Goal: Information Seeking & Learning: Learn about a topic

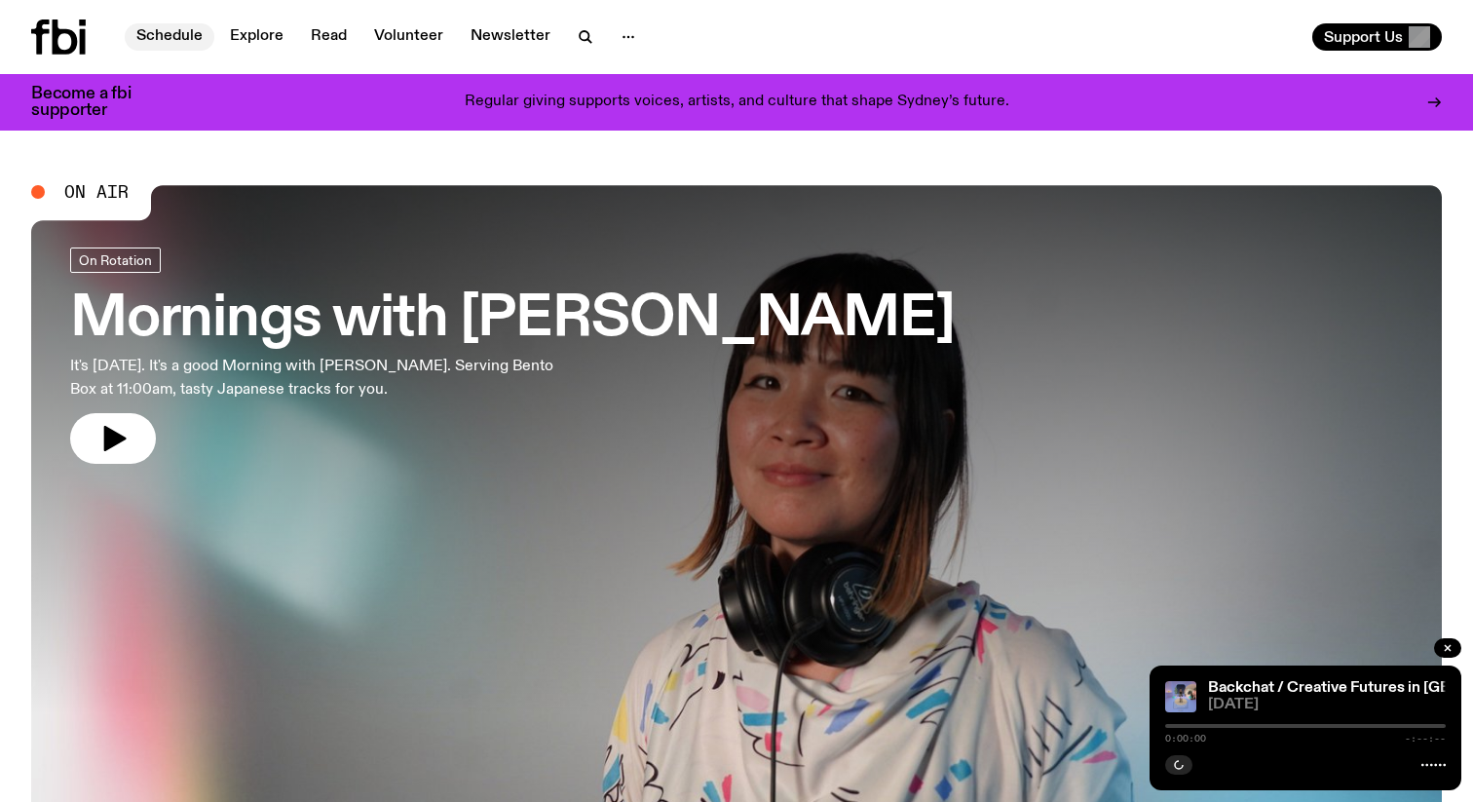
click at [200, 24] on link "Schedule" at bounding box center [170, 36] width 90 height 27
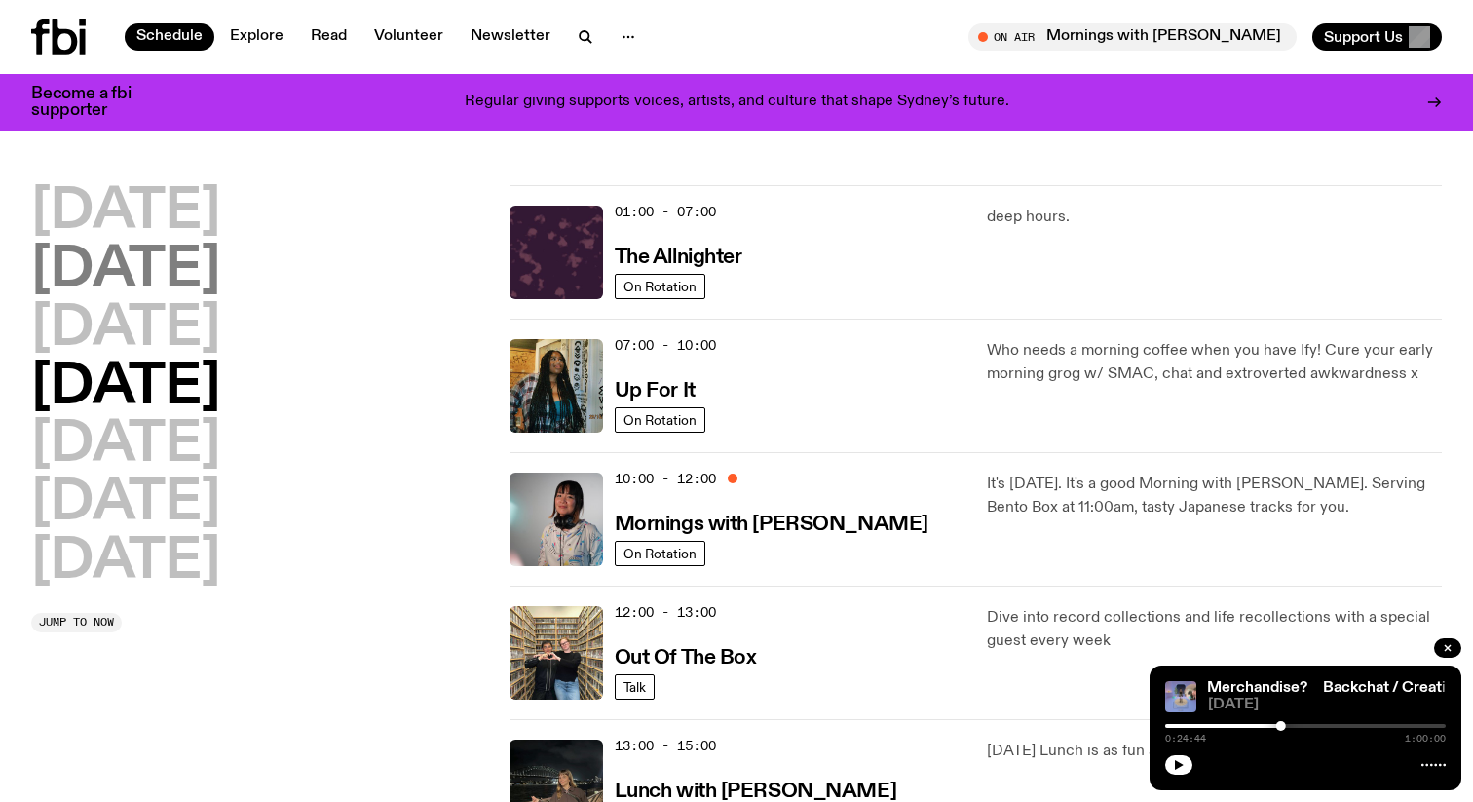
click at [220, 265] on h2 "[DATE]" at bounding box center [125, 271] width 189 height 55
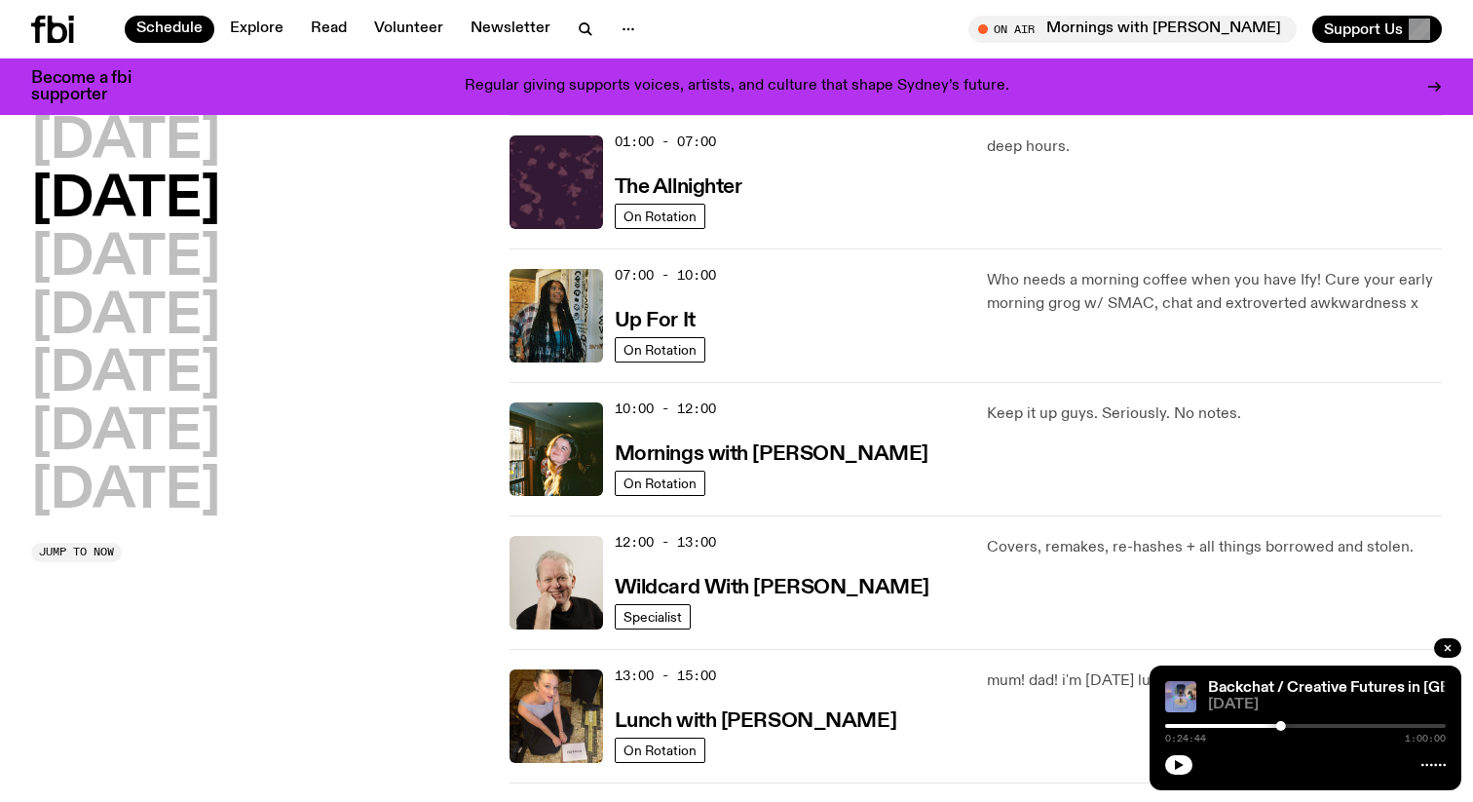
scroll to position [107, 0]
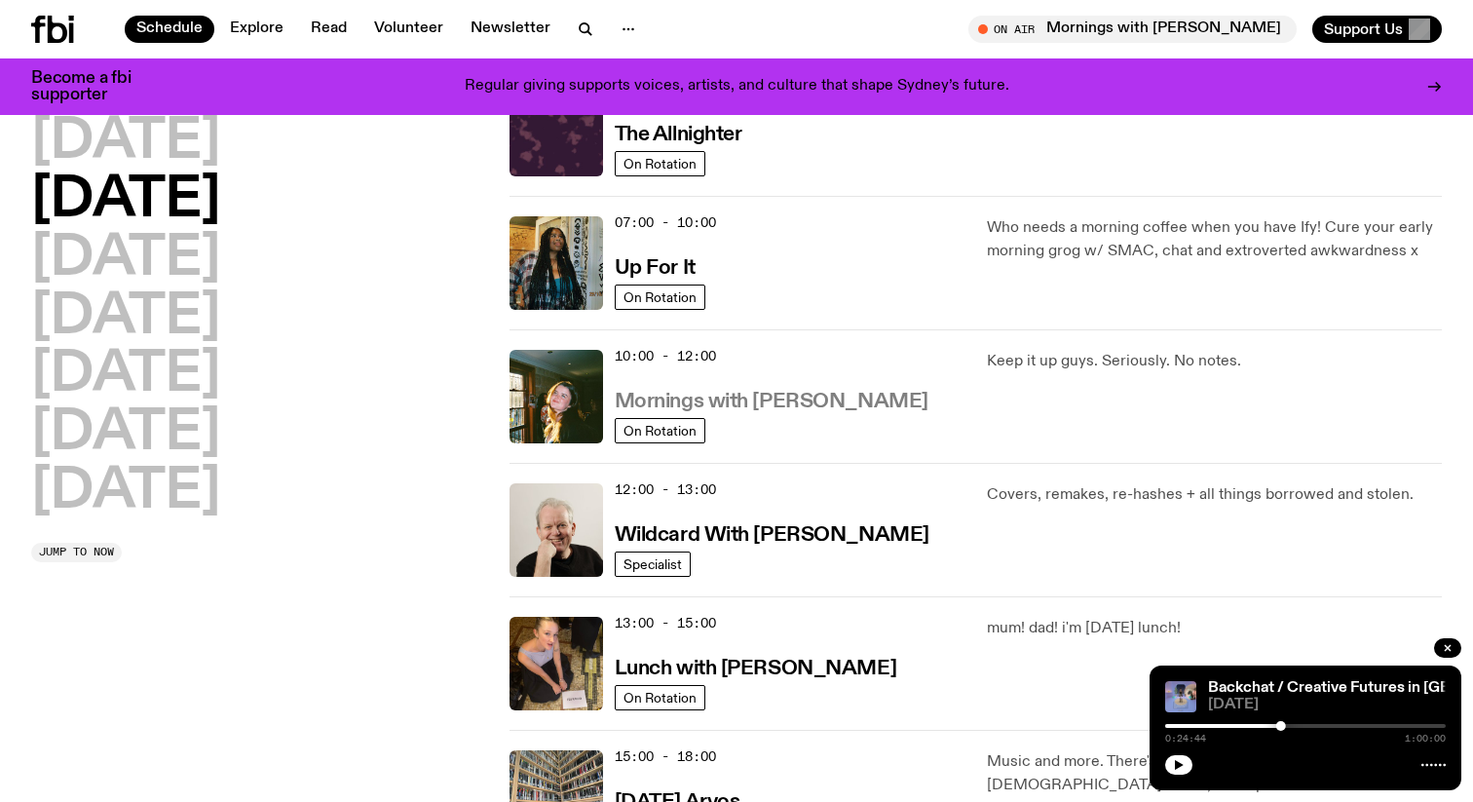
click at [842, 410] on h3 "Mornings with [PERSON_NAME]" at bounding box center [772, 402] width 314 height 20
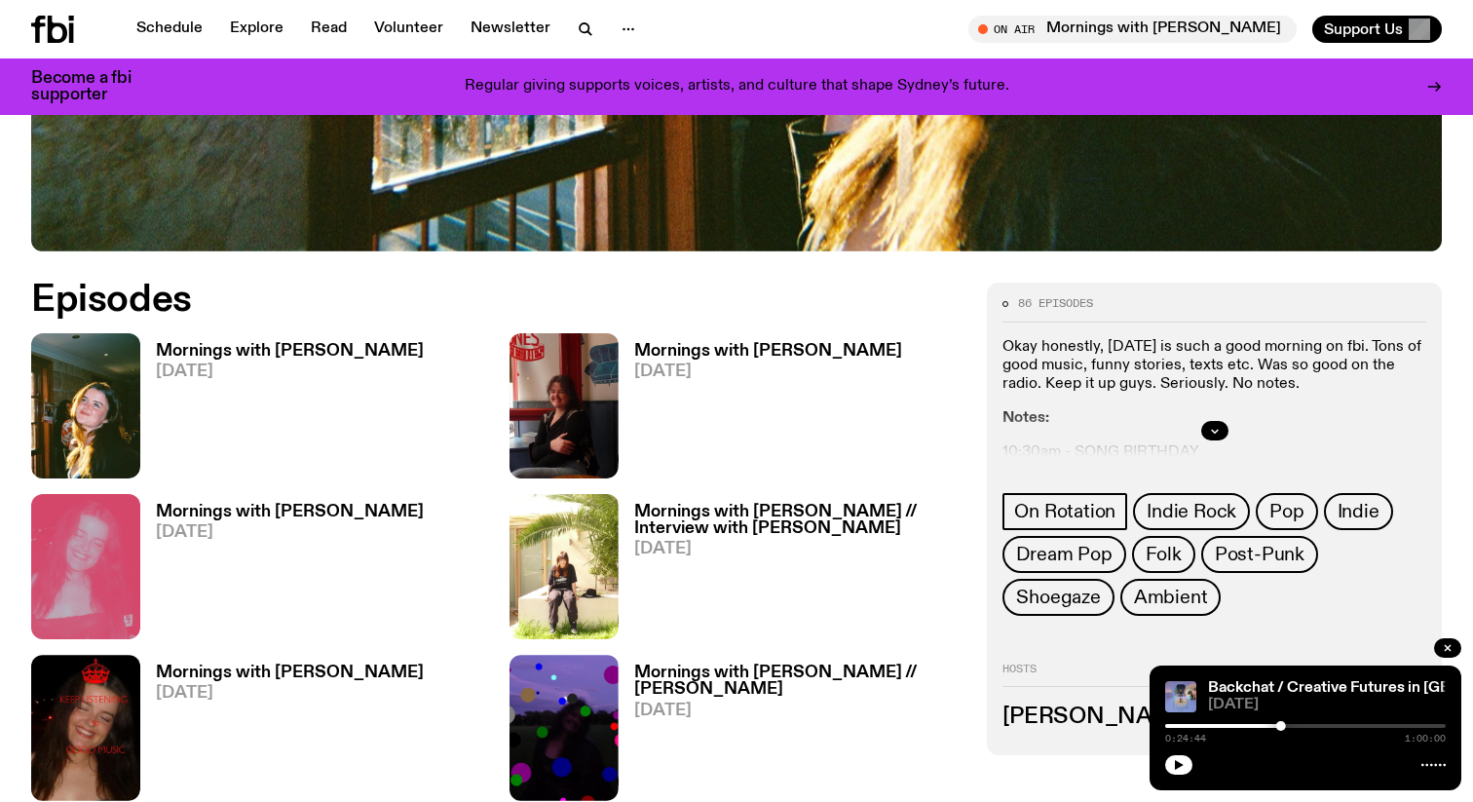
scroll to position [869, 0]
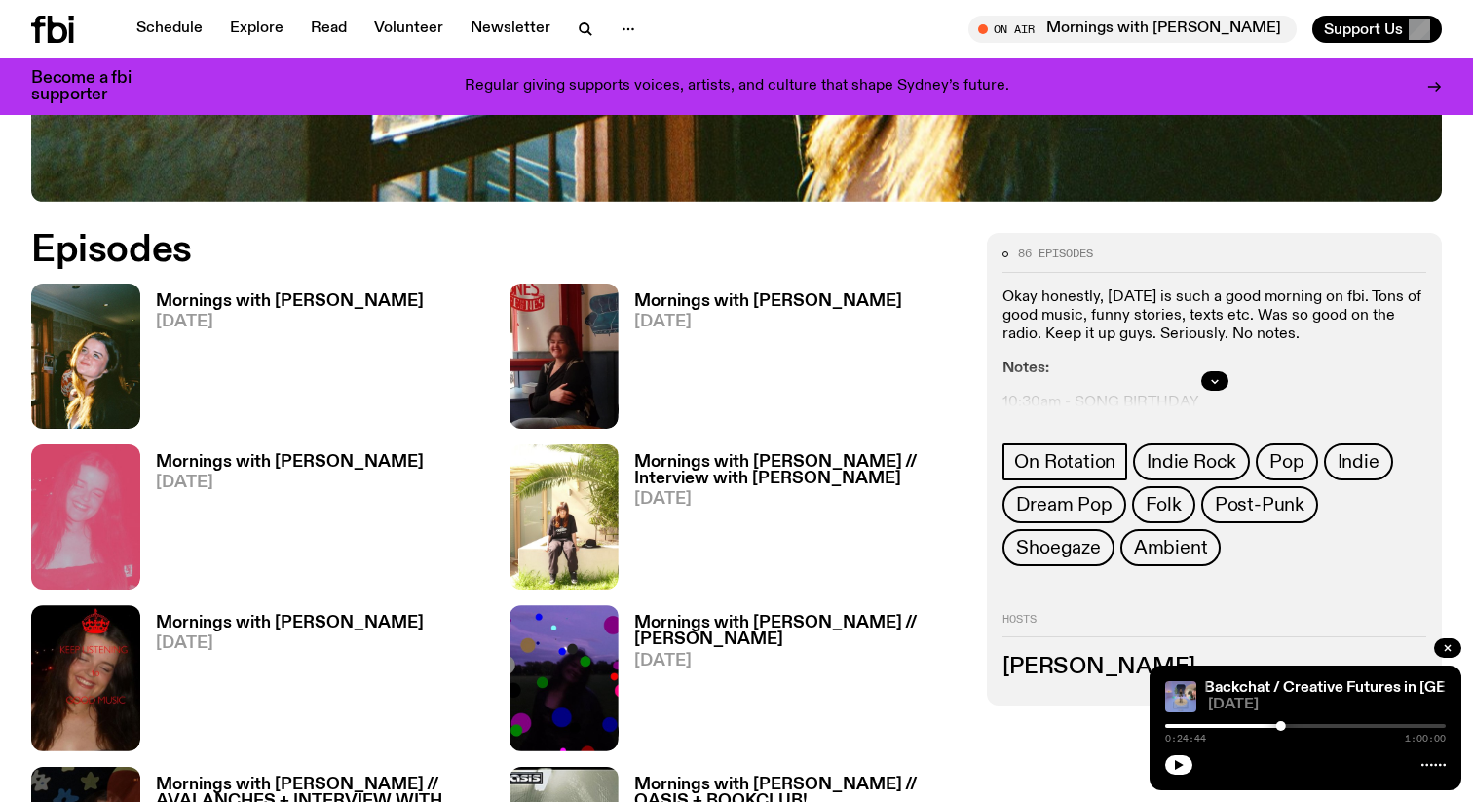
click at [391, 309] on h3 "Mornings with Gabriella Accaria" at bounding box center [290, 301] width 268 height 17
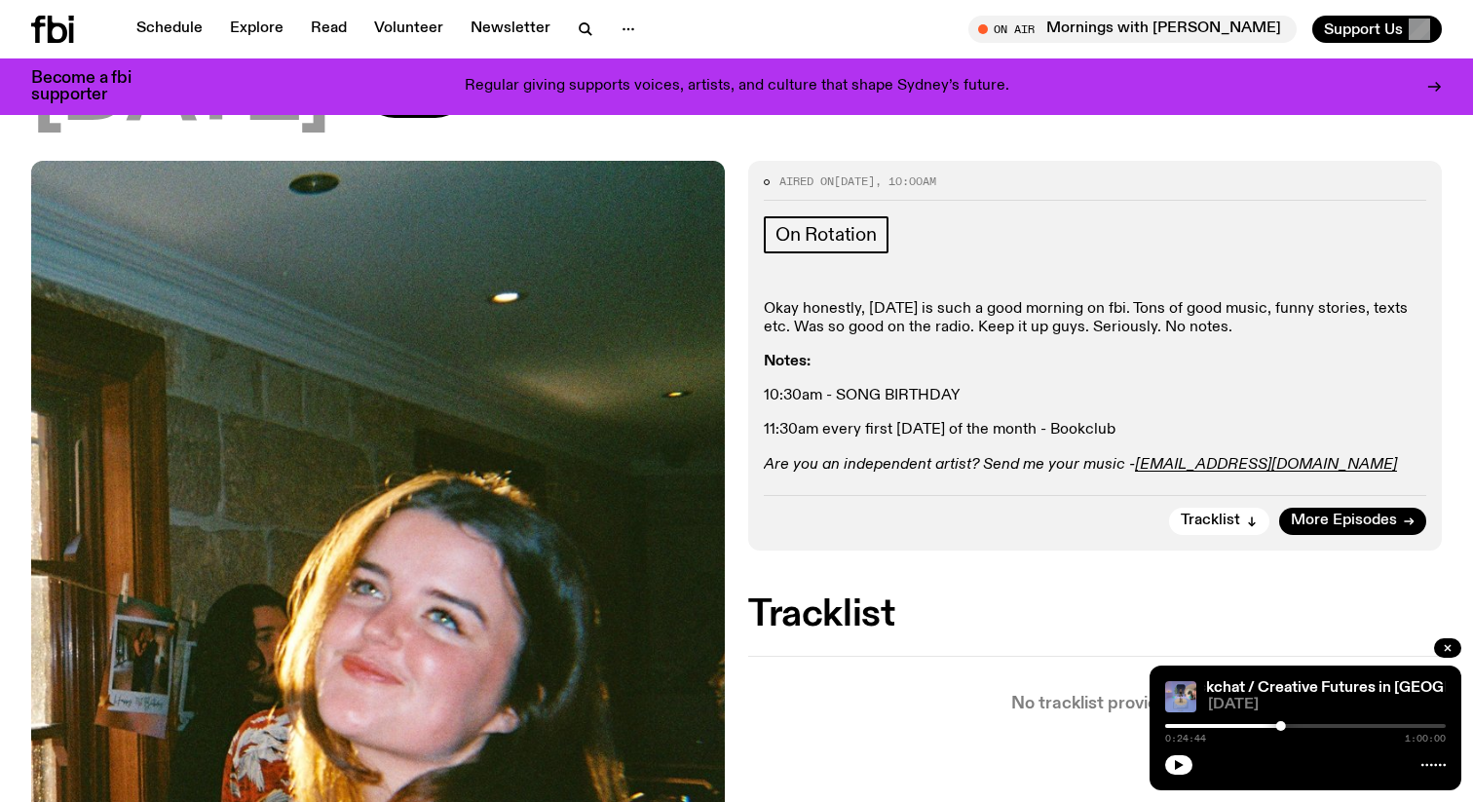
scroll to position [206, 0]
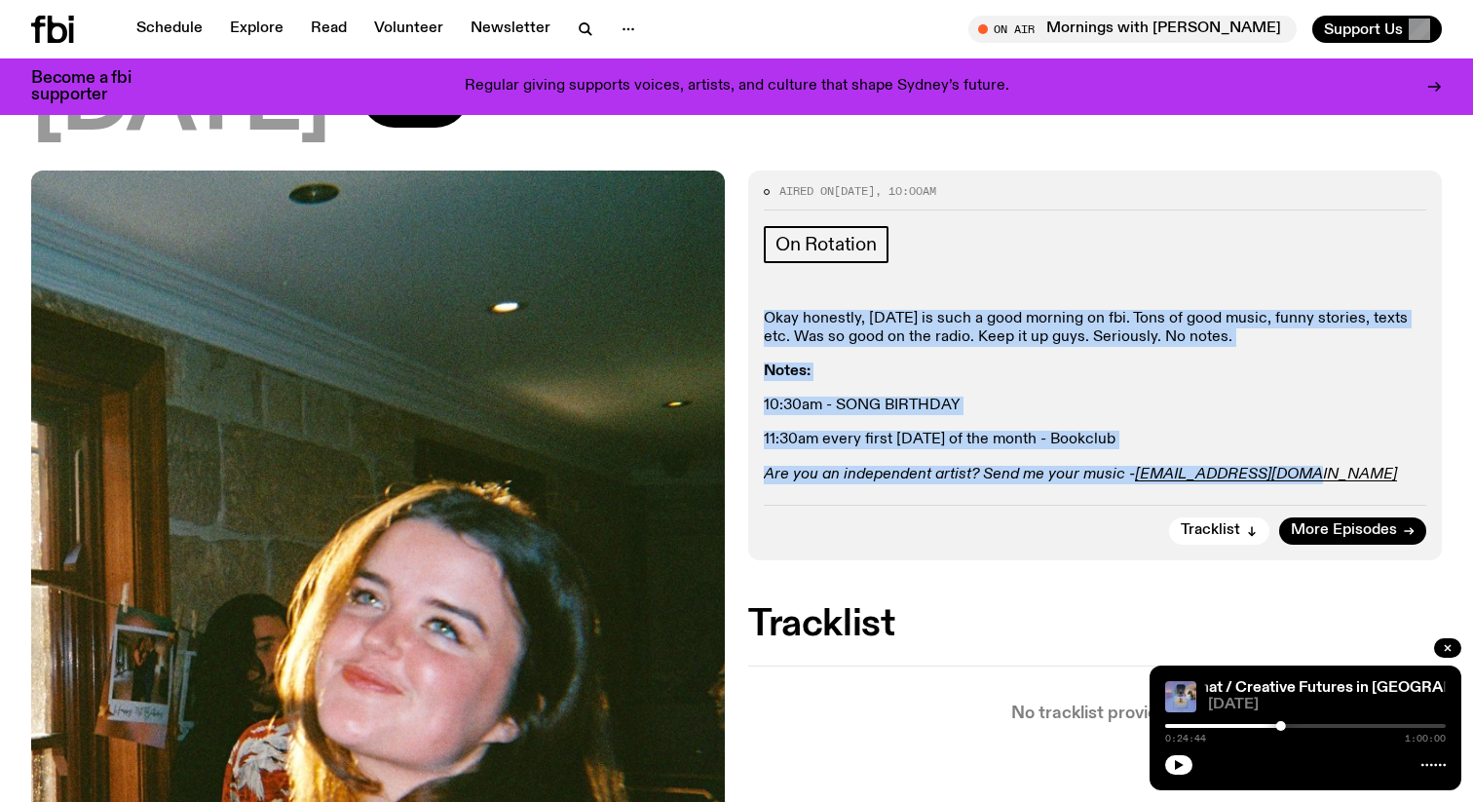
drag, startPoint x: 1304, startPoint y: 478, endPoint x: 743, endPoint y: 282, distance: 594.6
click at [743, 282] on div "Aired on 19.08.25 , 10:00am On Rotation Okay honestly, Tuesday is such a good m…" at bounding box center [736, 679] width 1473 height 1018
click at [820, 431] on p "Okay honestly, Tuesday is such a good morning on fbi. Tons of good music, funny…" at bounding box center [1095, 440] width 662 height 19
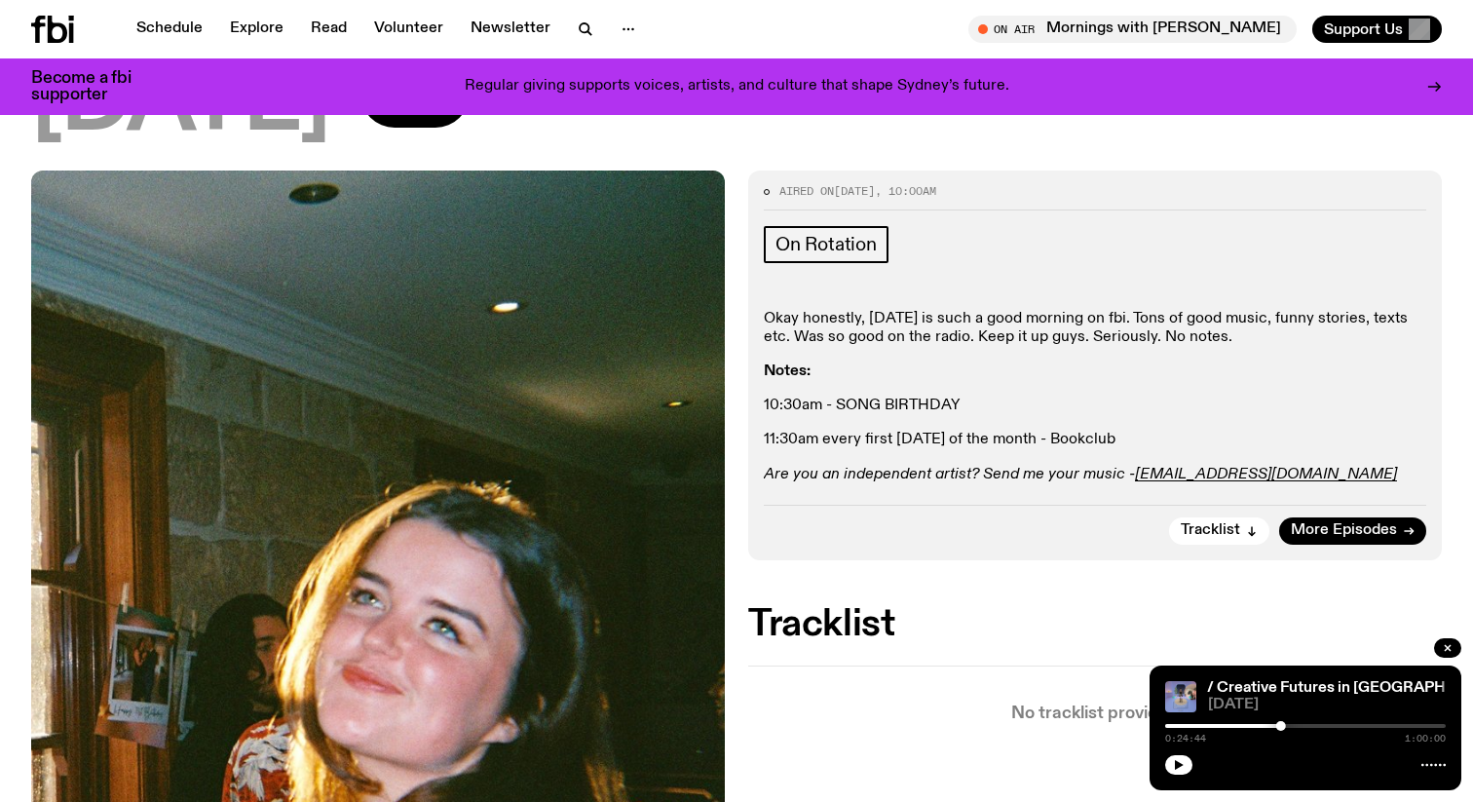
click at [1149, 443] on p "11:30am every first Tuesday of the month - Bookclub" at bounding box center [1095, 440] width 662 height 19
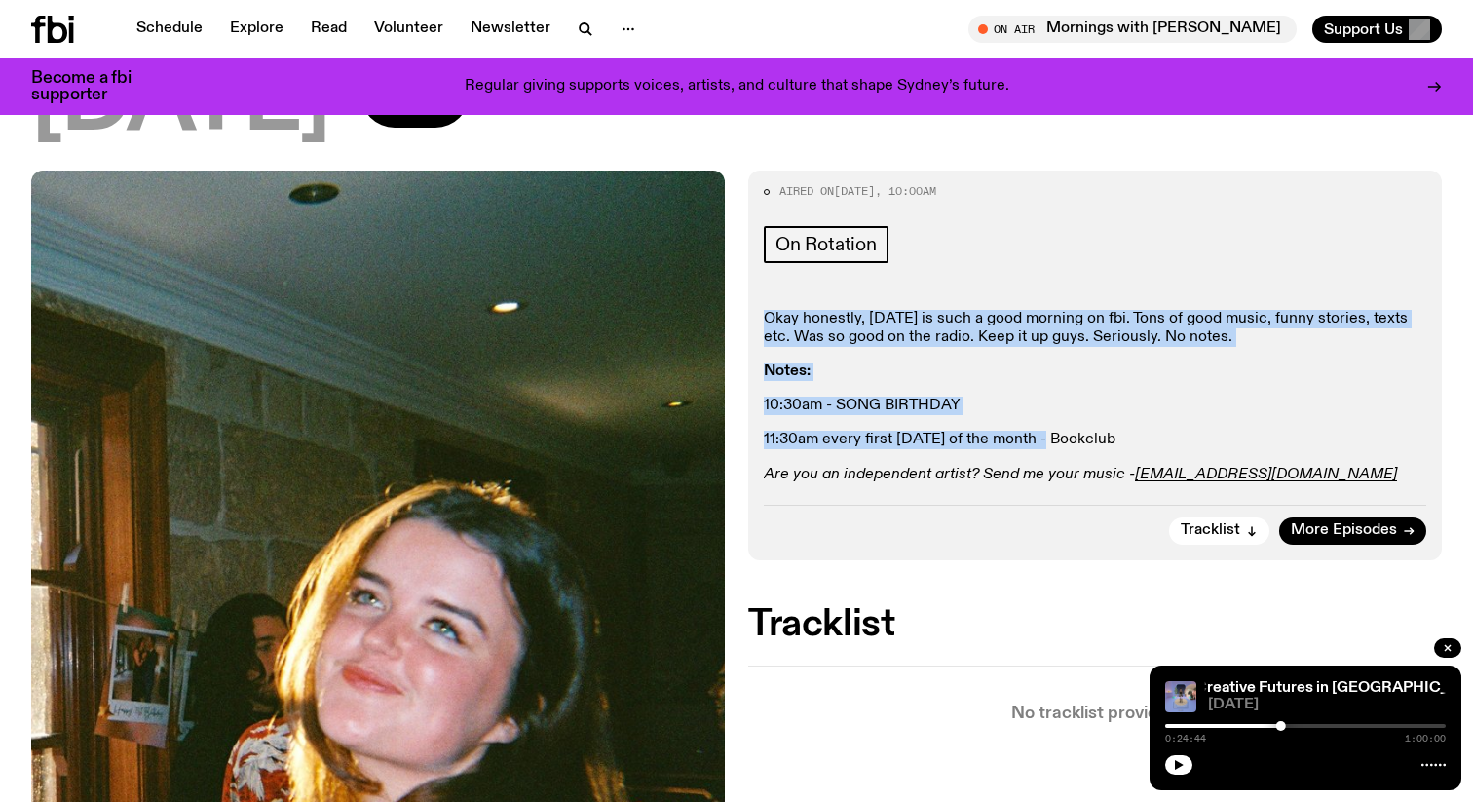
drag, startPoint x: 1014, startPoint y: 430, endPoint x: 758, endPoint y: 313, distance: 281.6
click at [758, 314] on div "Aired on 19.08.25 , 10:00am On Rotation Okay honestly, Tuesday is such a good m…" at bounding box center [1095, 365] width 694 height 390
click at [765, 431] on p "Okay honestly, Tuesday is such a good morning on fbi. Tons of good music, funny…" at bounding box center [1095, 440] width 662 height 19
drag, startPoint x: 759, startPoint y: 315, endPoint x: 995, endPoint y: 413, distance: 255.4
click at [995, 413] on div "Aired on 19.08.25 , 10:00am On Rotation Okay honestly, Tuesday is such a good m…" at bounding box center [1095, 365] width 694 height 390
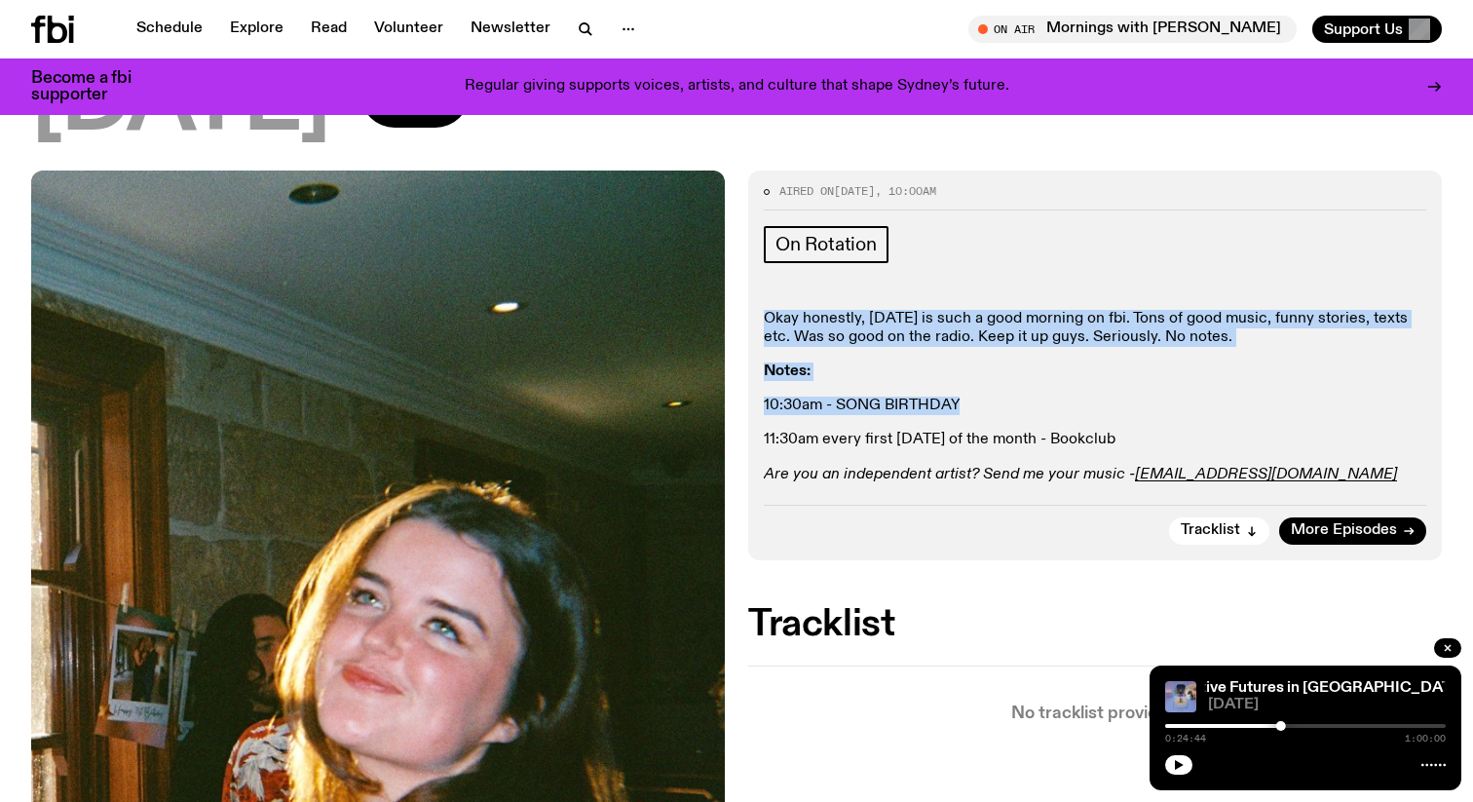
copy div "Okay honestly, Tuesday is such a good morning on fbi. Tons of good music, funny…"
click at [995, 413] on p "10:30am - SONG BIRTHDAY" at bounding box center [1095, 405] width 662 height 19
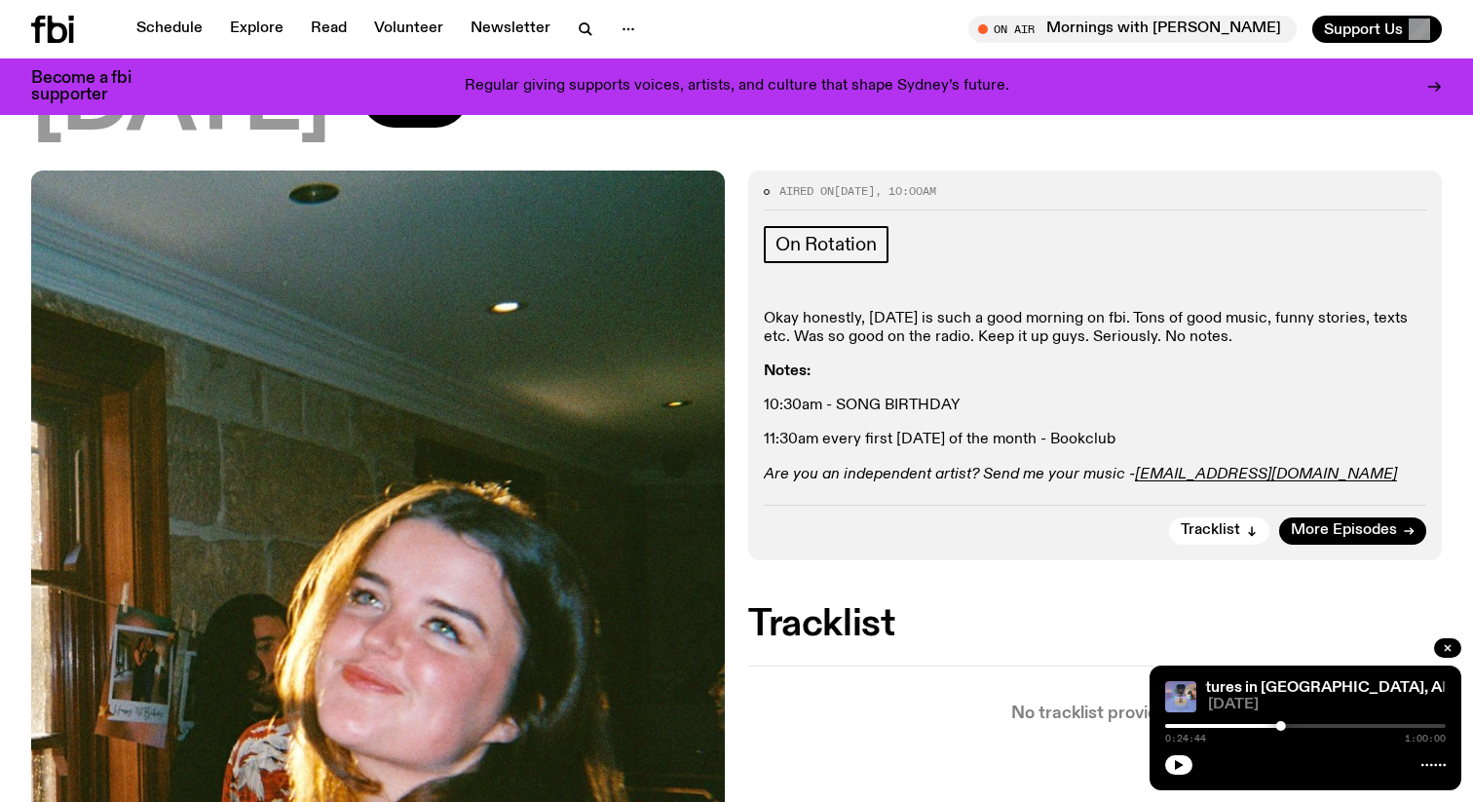
scroll to position [0, 0]
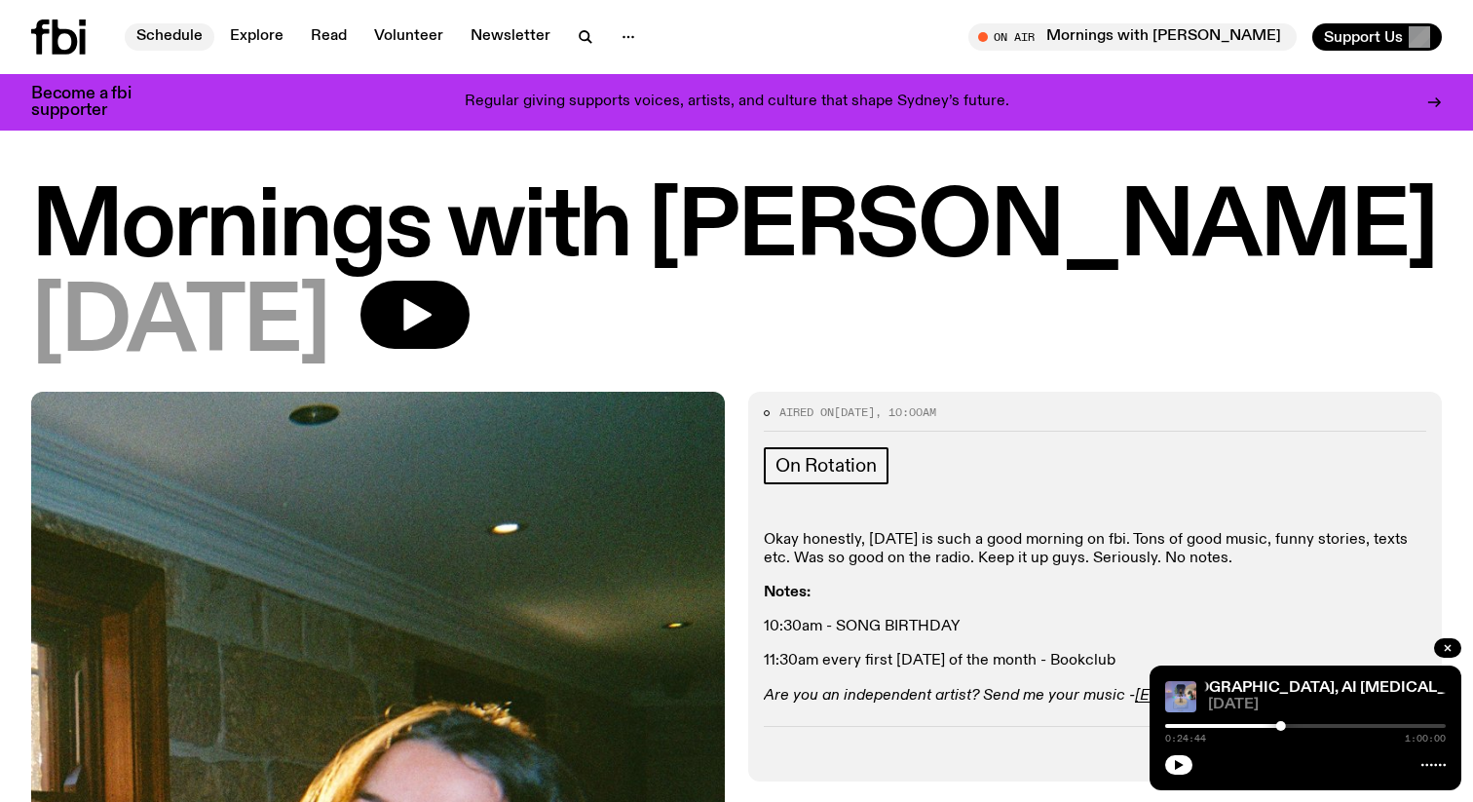
click at [161, 46] on link "Schedule" at bounding box center [170, 36] width 90 height 27
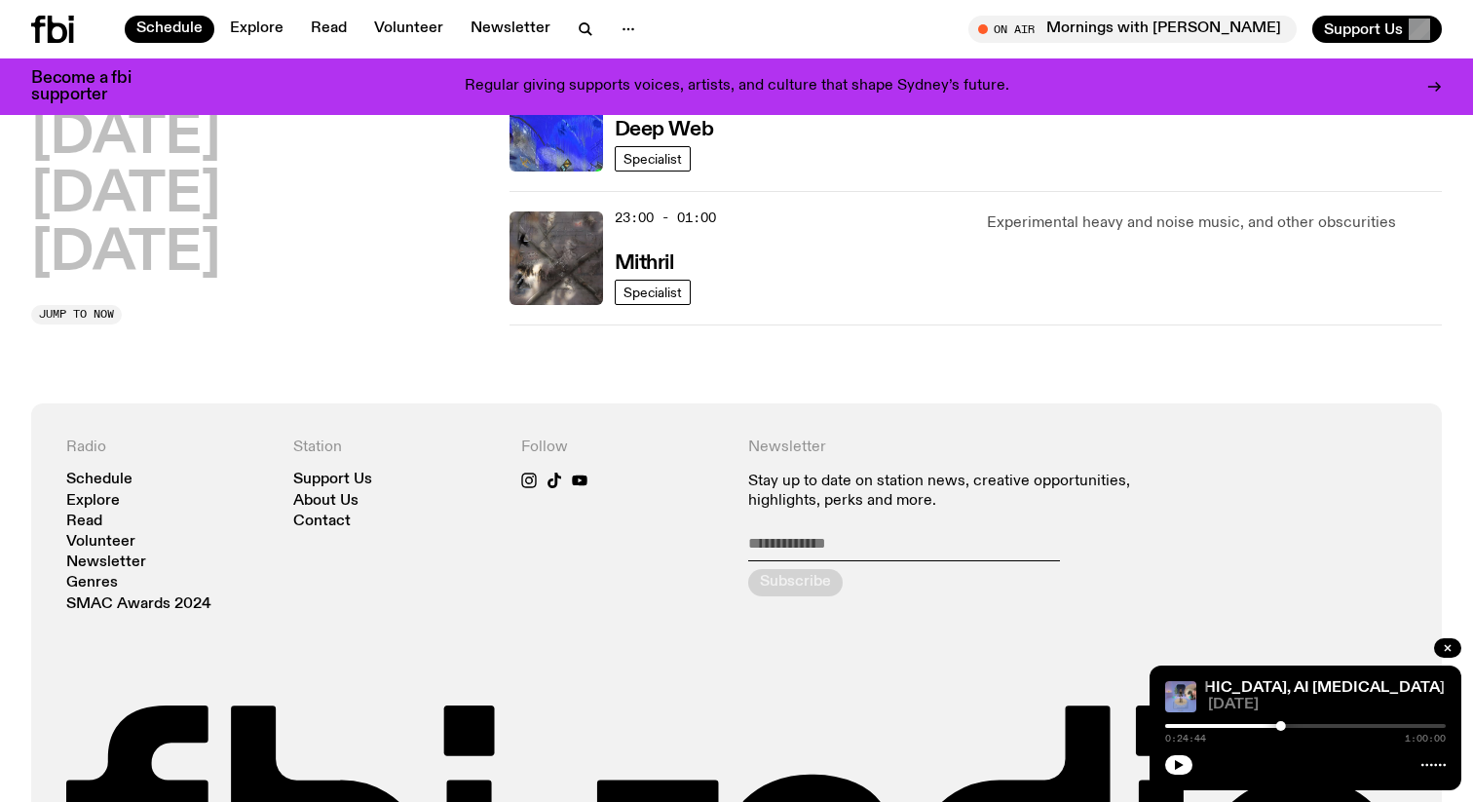
scroll to position [850, 0]
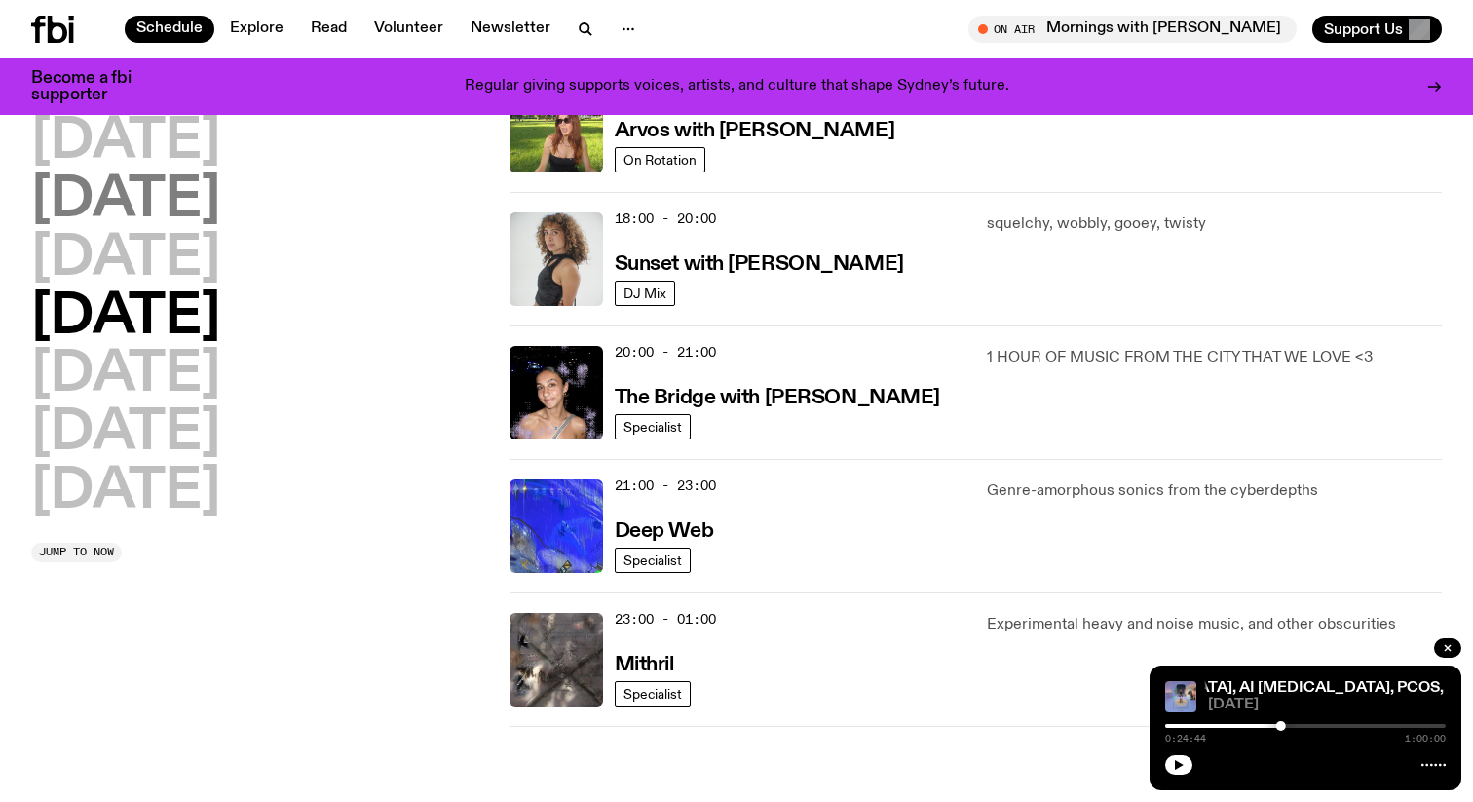
click at [137, 185] on h2 "Tuesday" at bounding box center [125, 200] width 189 height 55
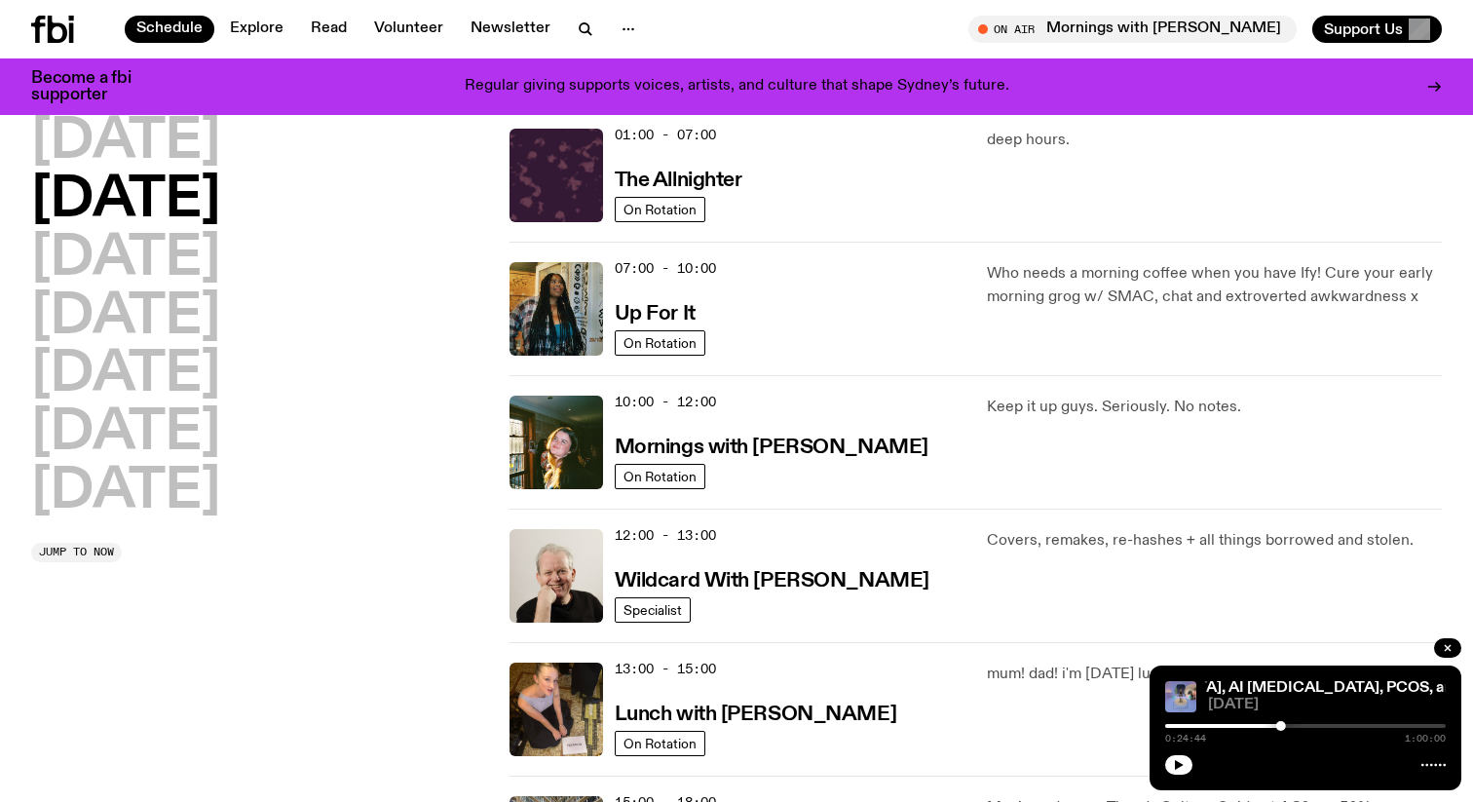
scroll to position [55, 0]
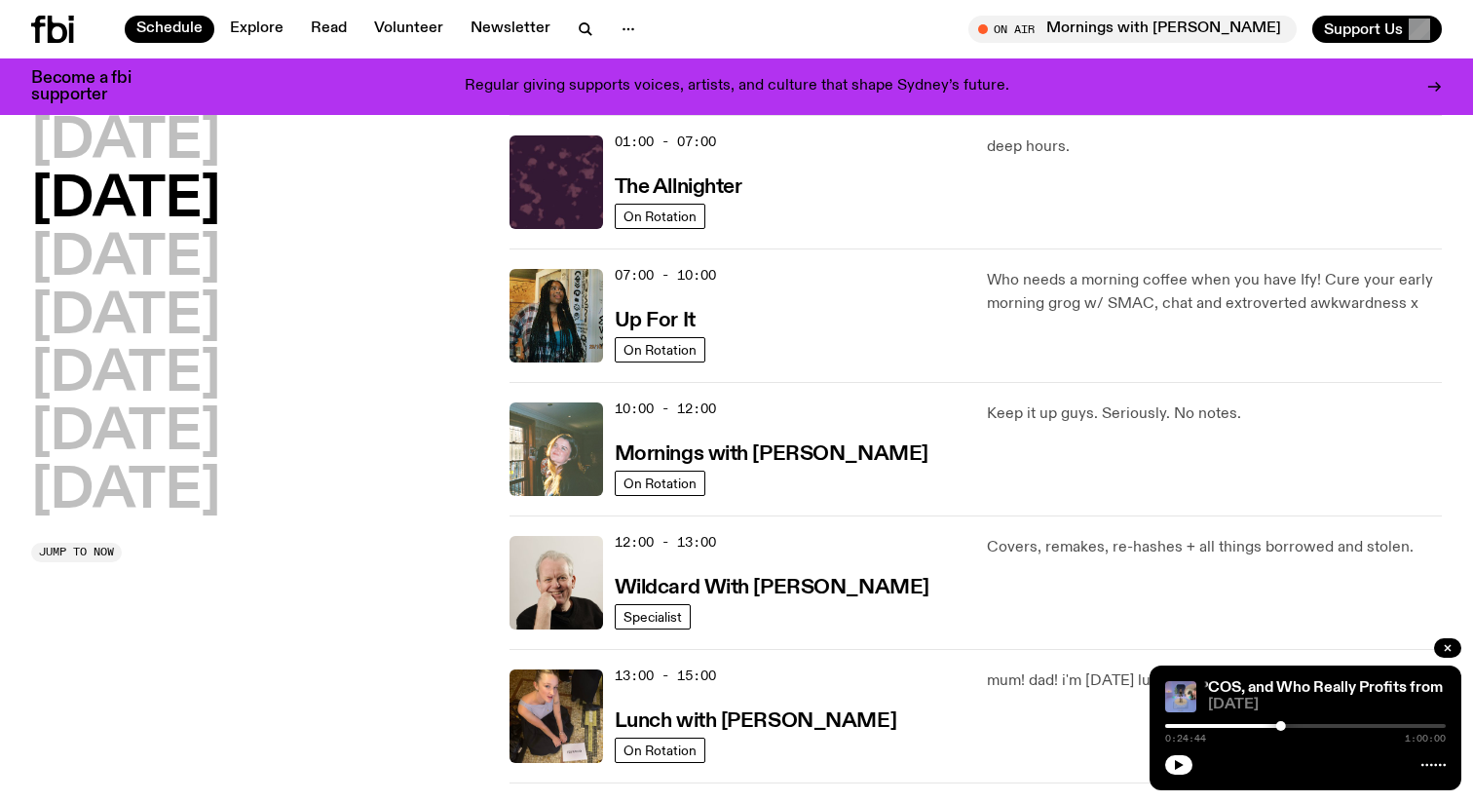
click at [565, 441] on img at bounding box center [556, 449] width 94 height 94
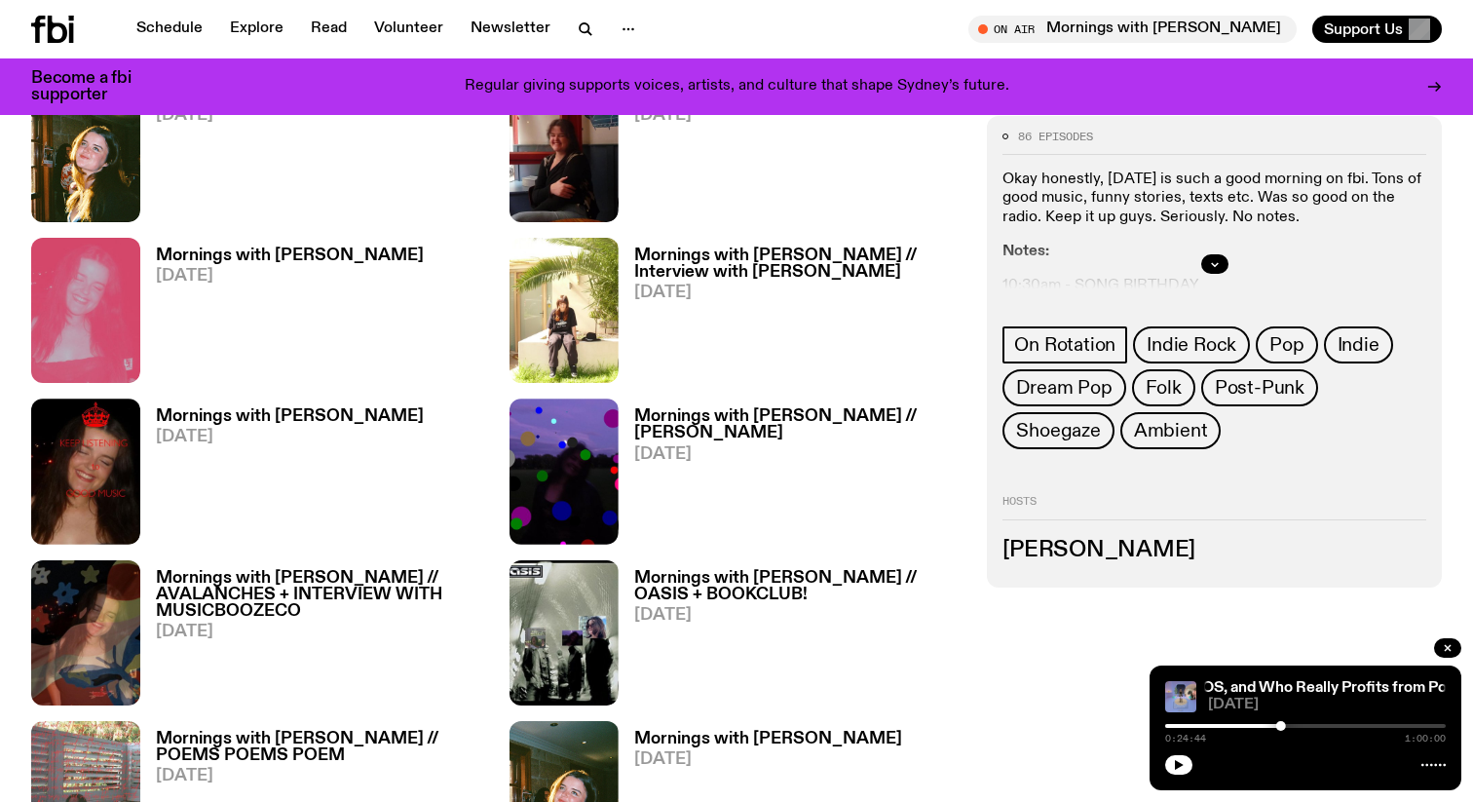
scroll to position [982, 0]
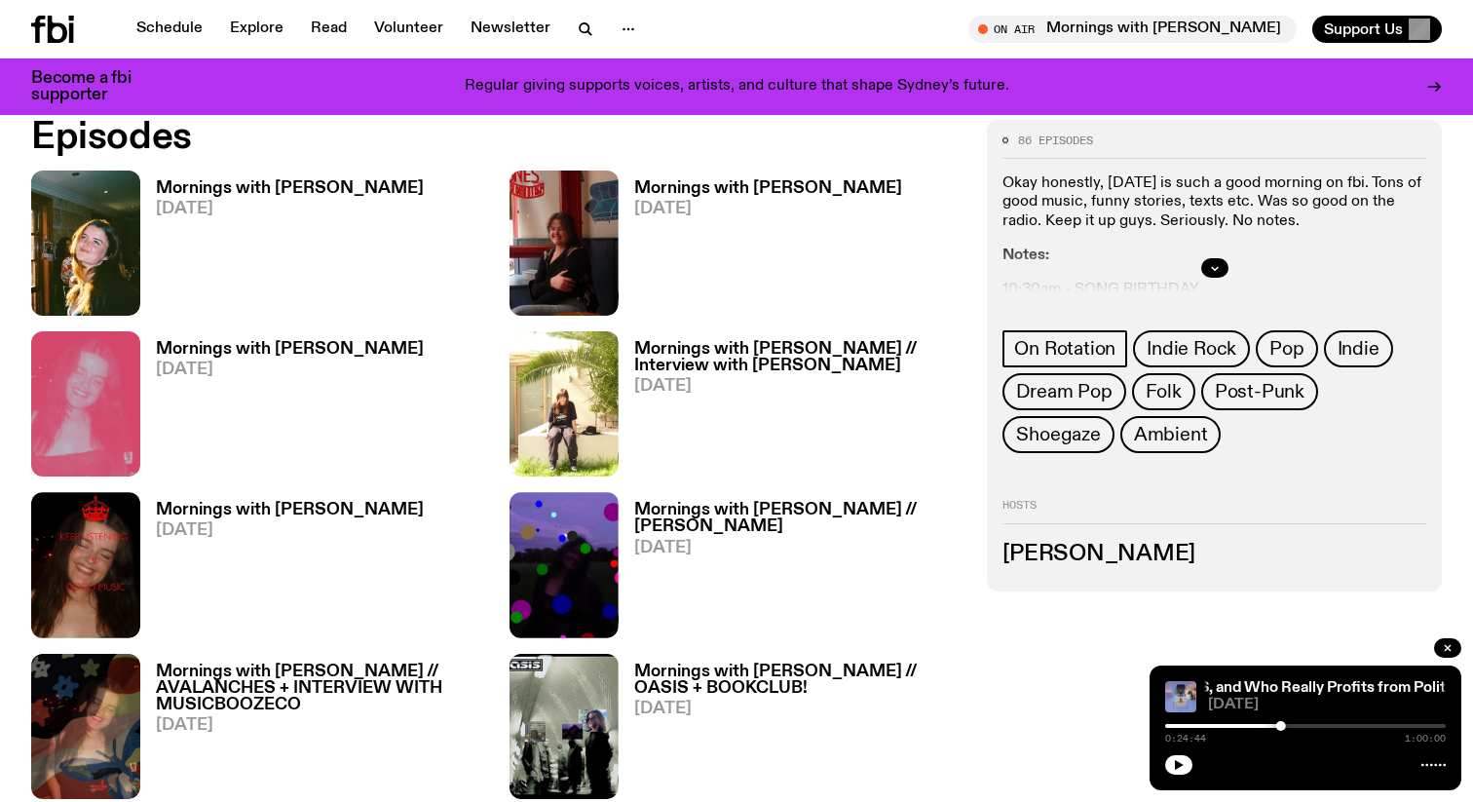
click at [370, 180] on h3 "Mornings with Gabriella Accaria" at bounding box center [290, 188] width 268 height 17
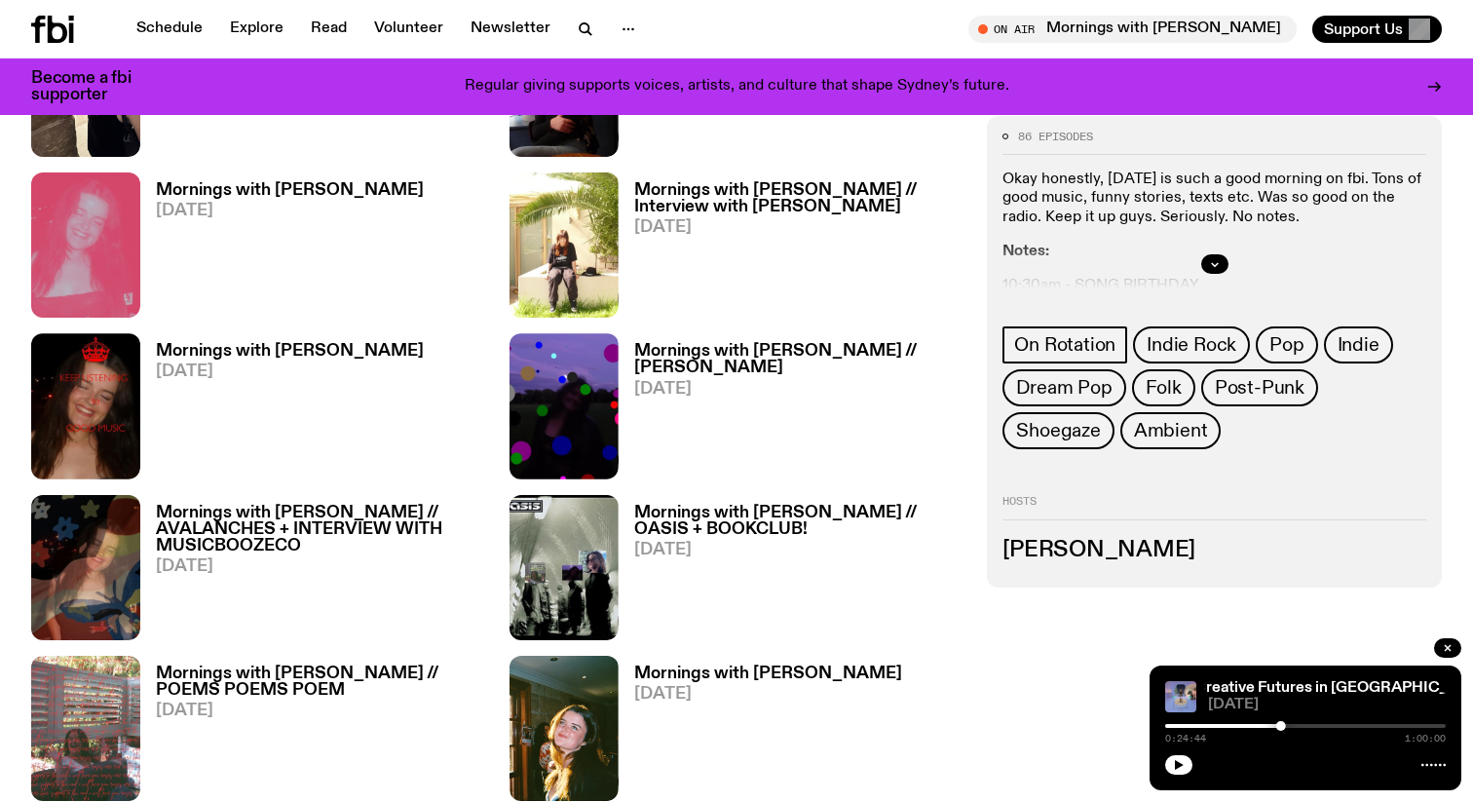
scroll to position [850, 0]
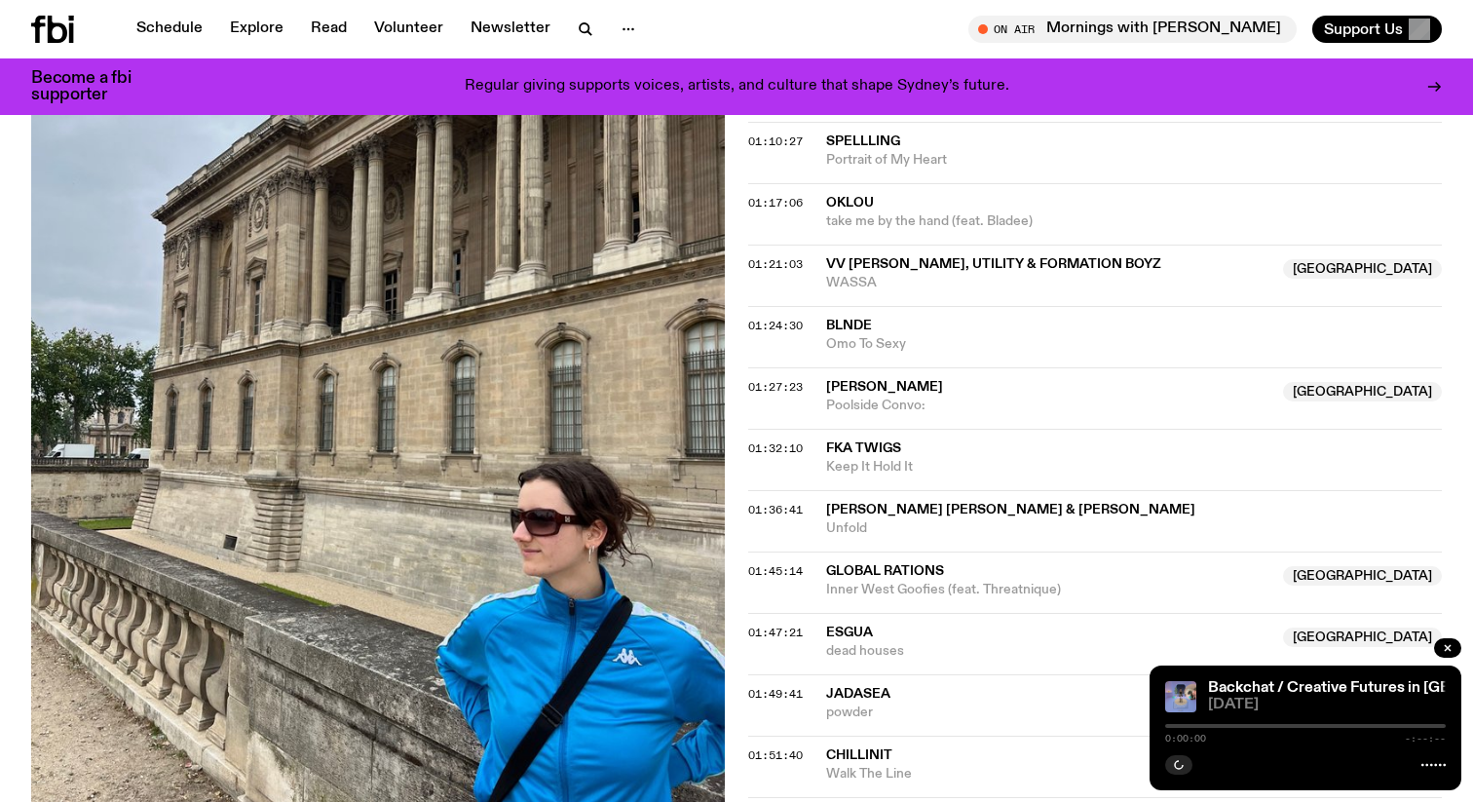
scroll to position [1740, 0]
